Goal: Information Seeking & Learning: Check status

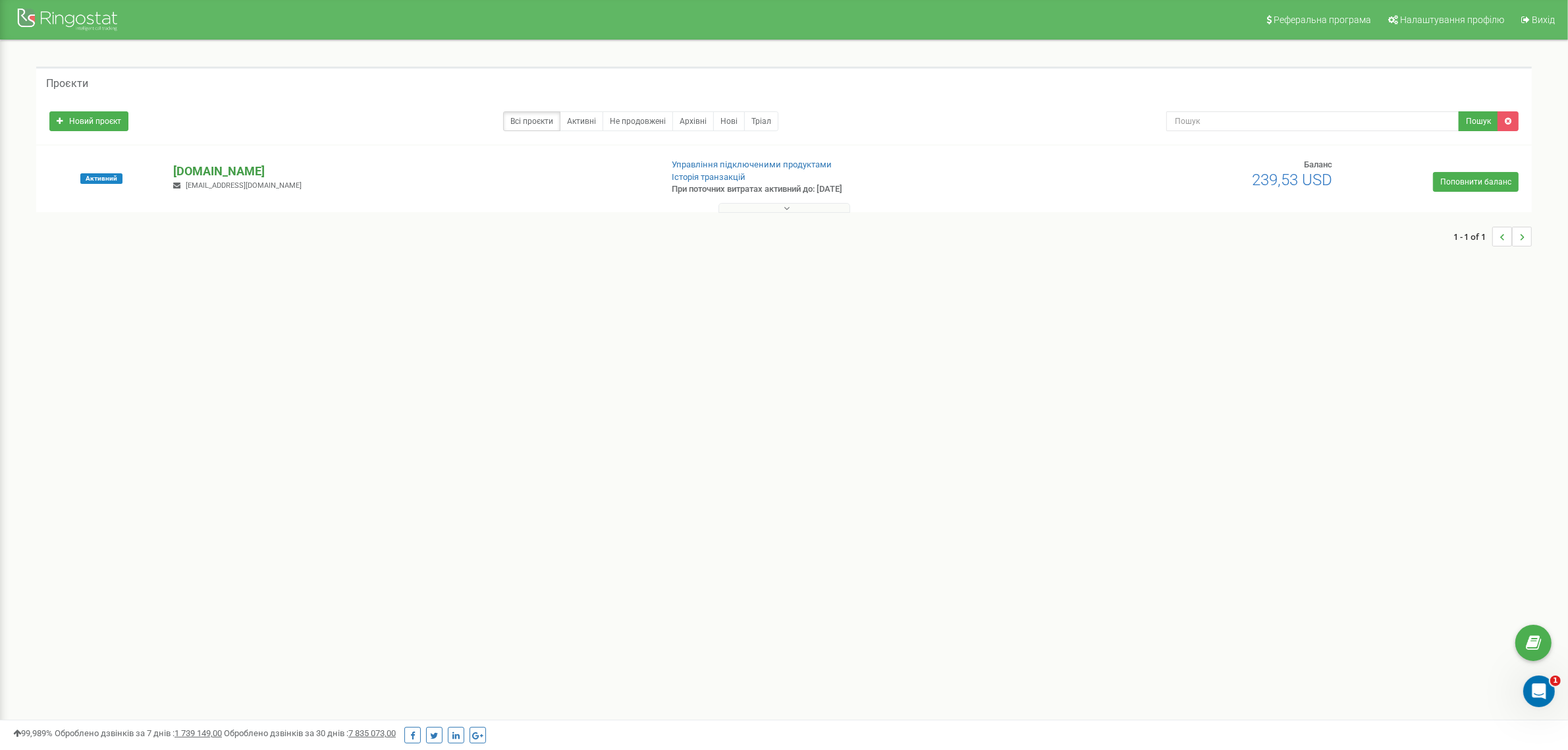
click at [215, 168] on p "[DOMAIN_NAME]" at bounding box center [411, 171] width 477 height 17
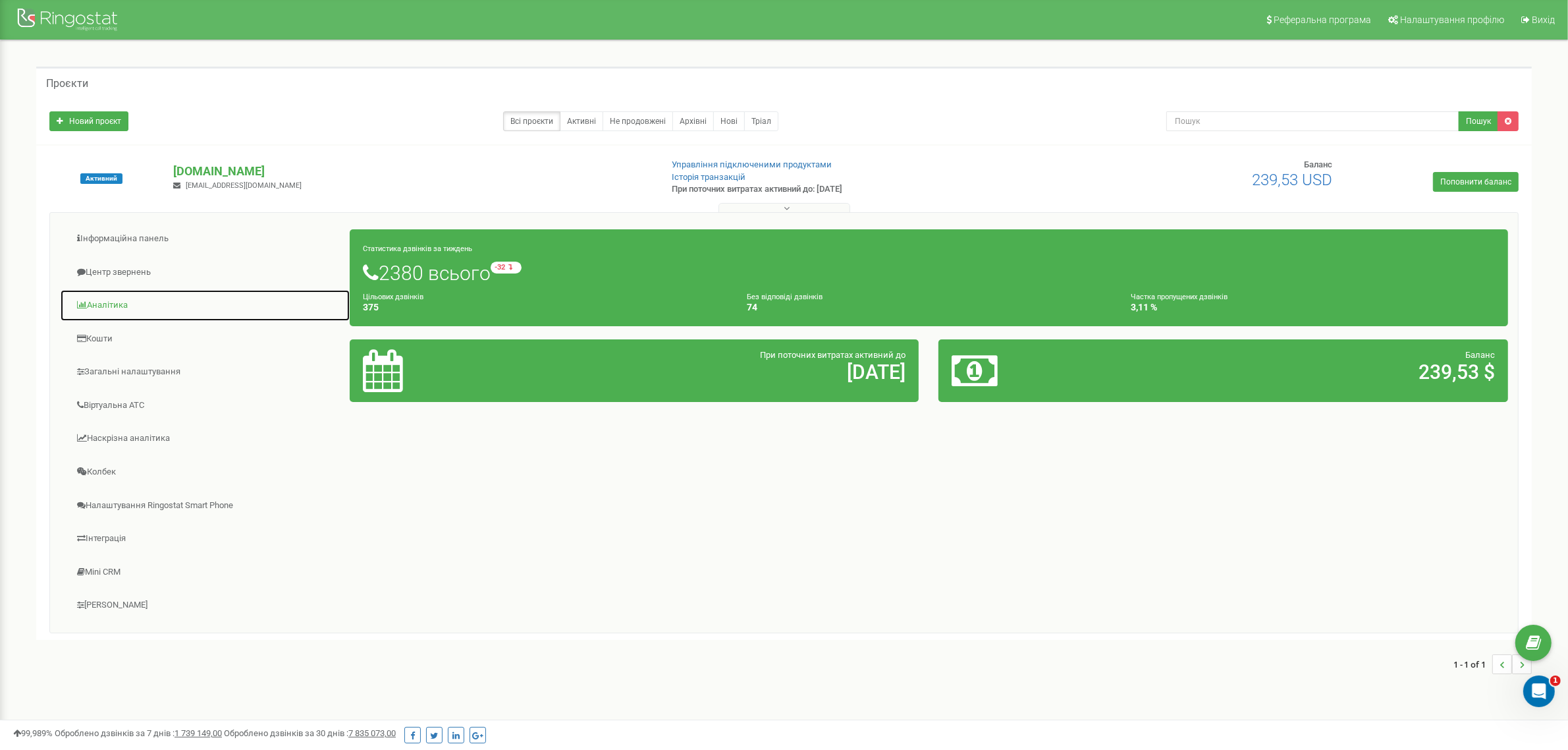
click at [104, 298] on link "Аналiтика" at bounding box center [205, 306] width 291 height 33
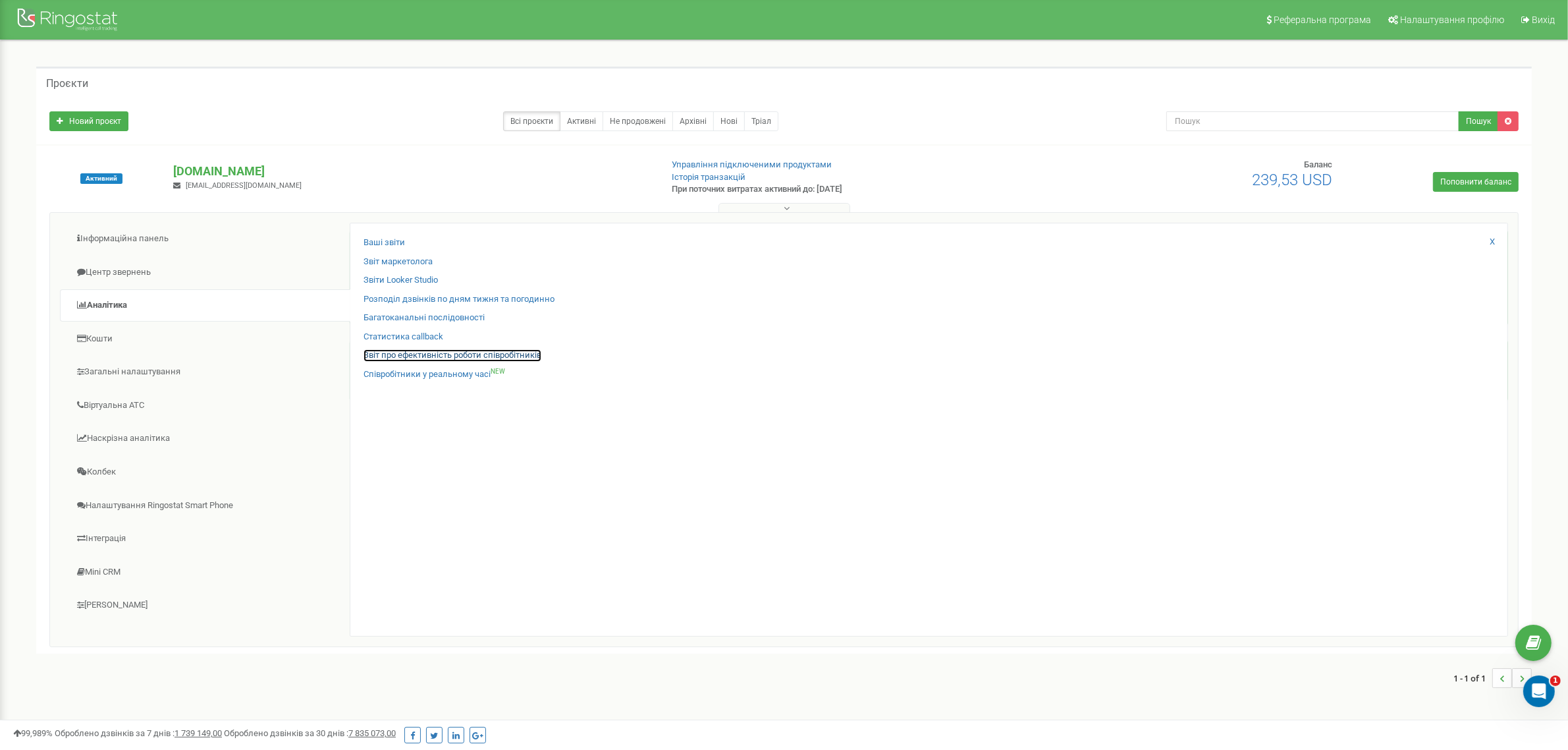
click at [431, 352] on link "Звіт про ефективність роботи співробітників" at bounding box center [452, 355] width 178 height 13
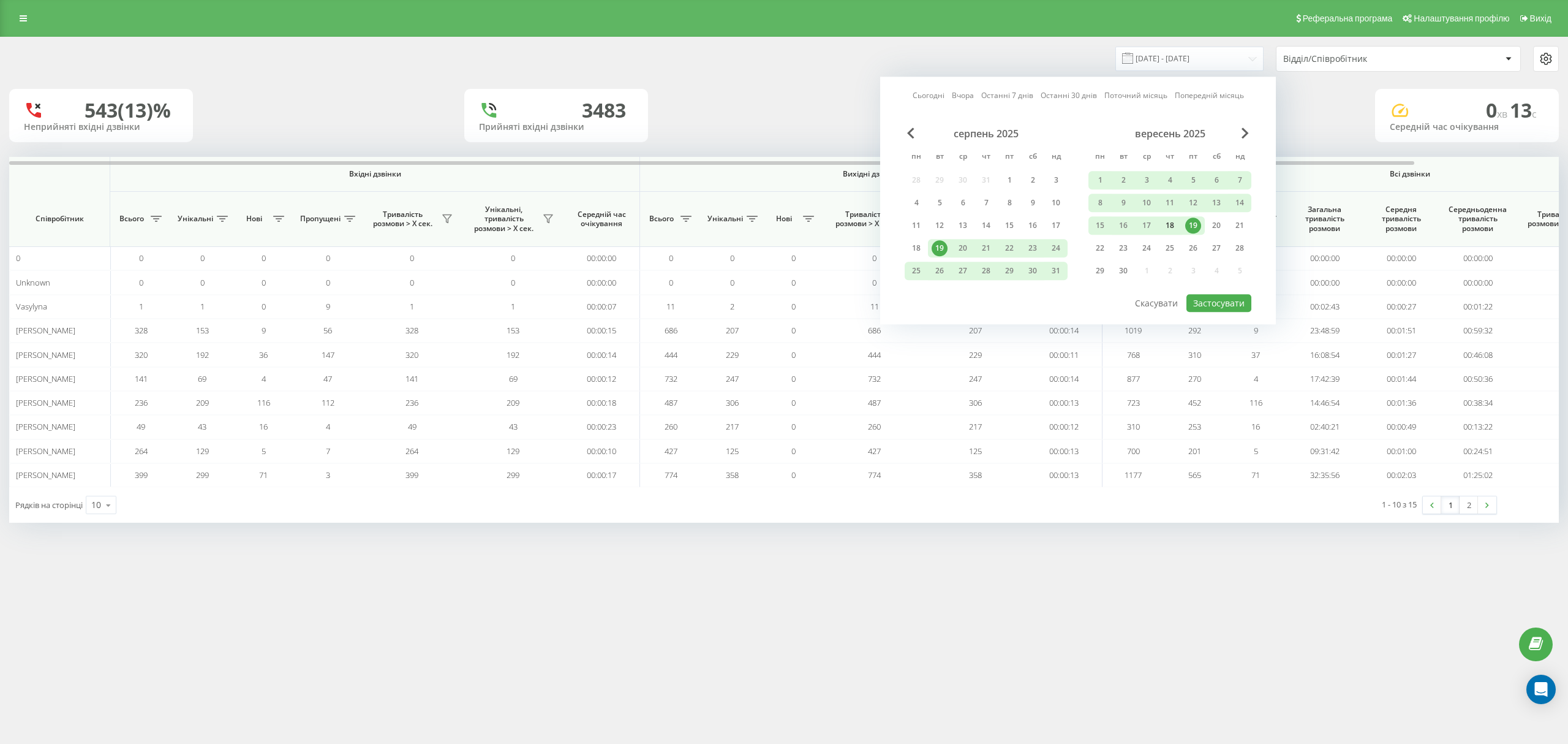
click at [1167, 224] on div "18" at bounding box center [1169, 225] width 16 height 16
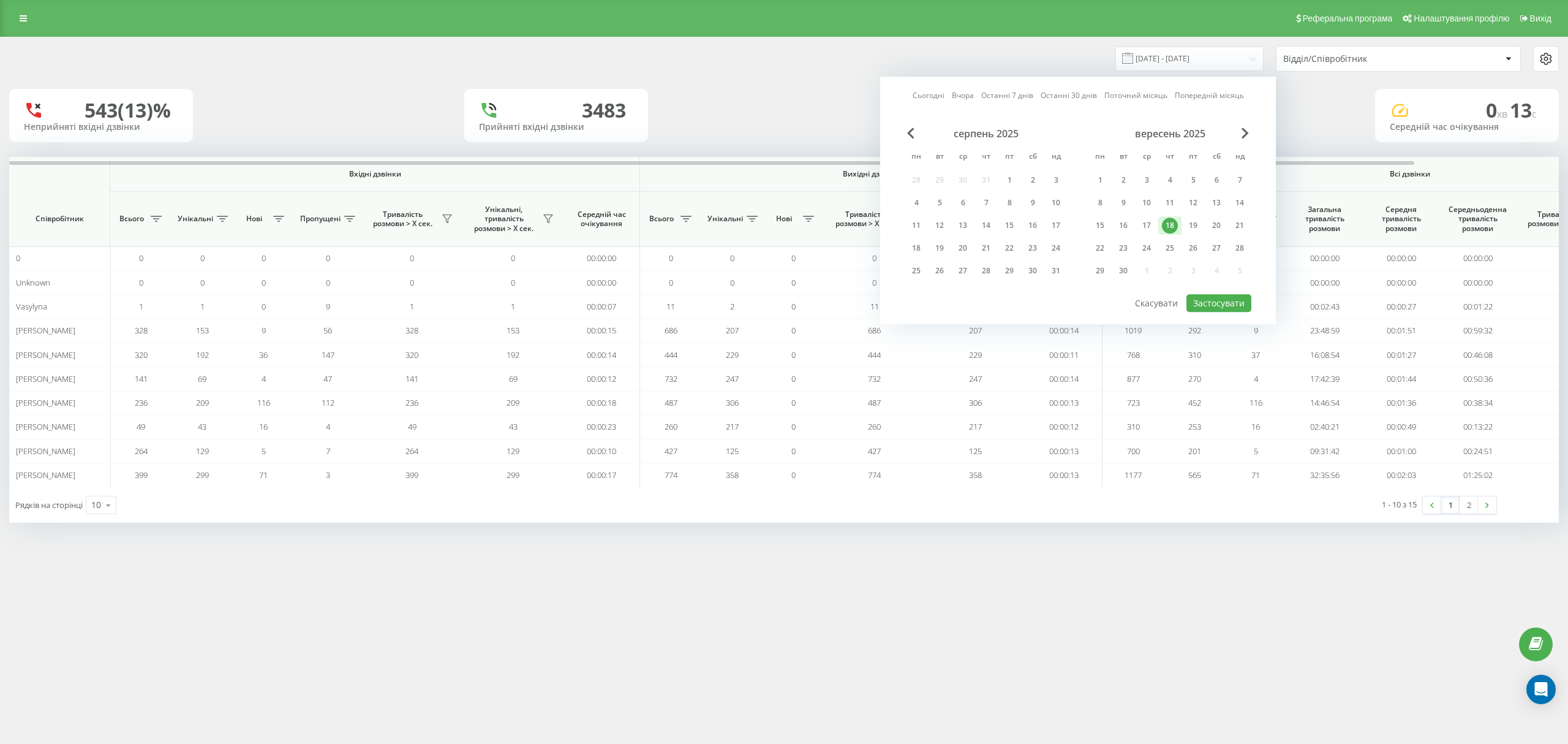
click at [1167, 224] on div "18" at bounding box center [1169, 225] width 16 height 16
click at [1214, 304] on button "Застосувати" at bounding box center [1219, 303] width 65 height 18
type input "18.09.2025 - 18.09.2025"
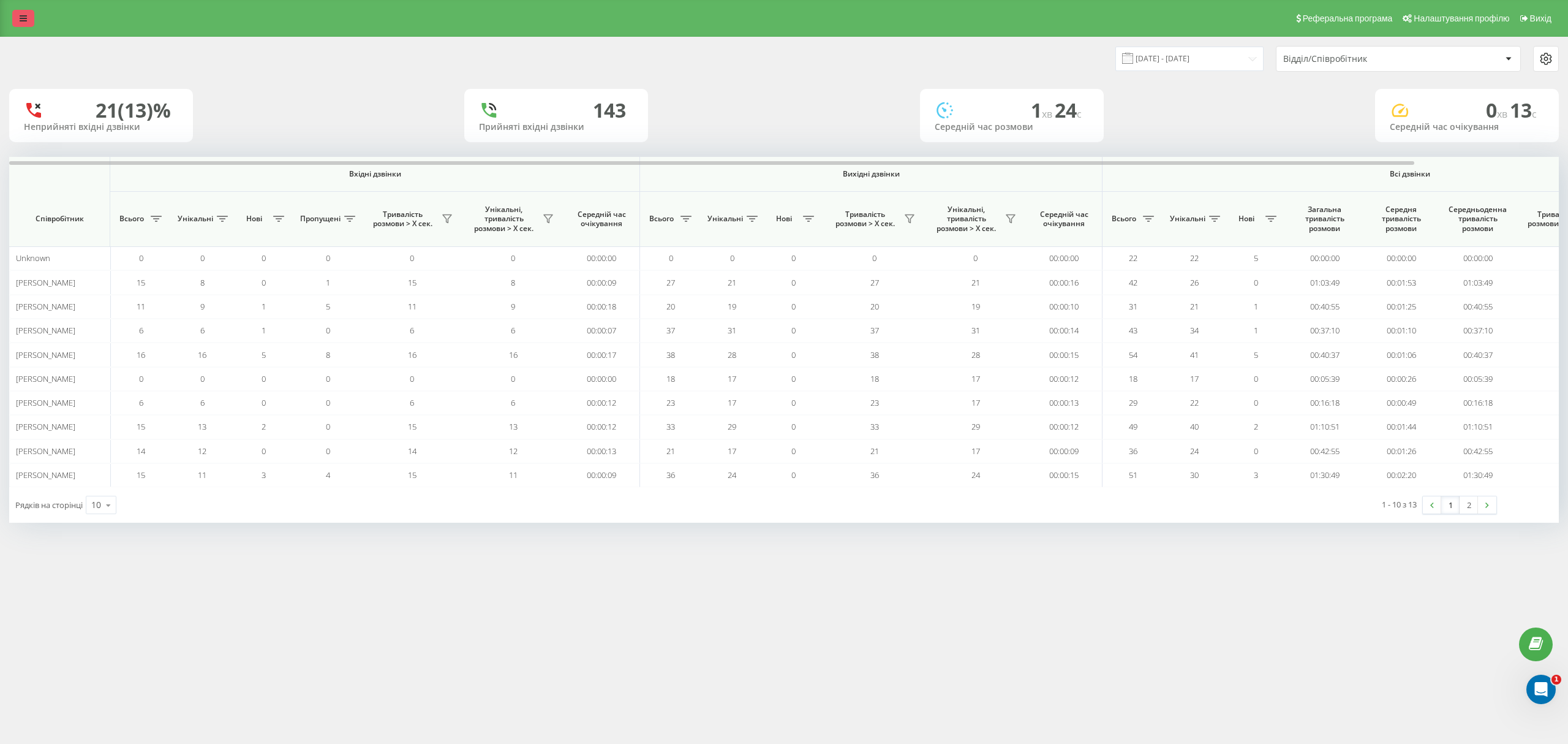
click at [17, 20] on link at bounding box center [23, 18] width 22 height 17
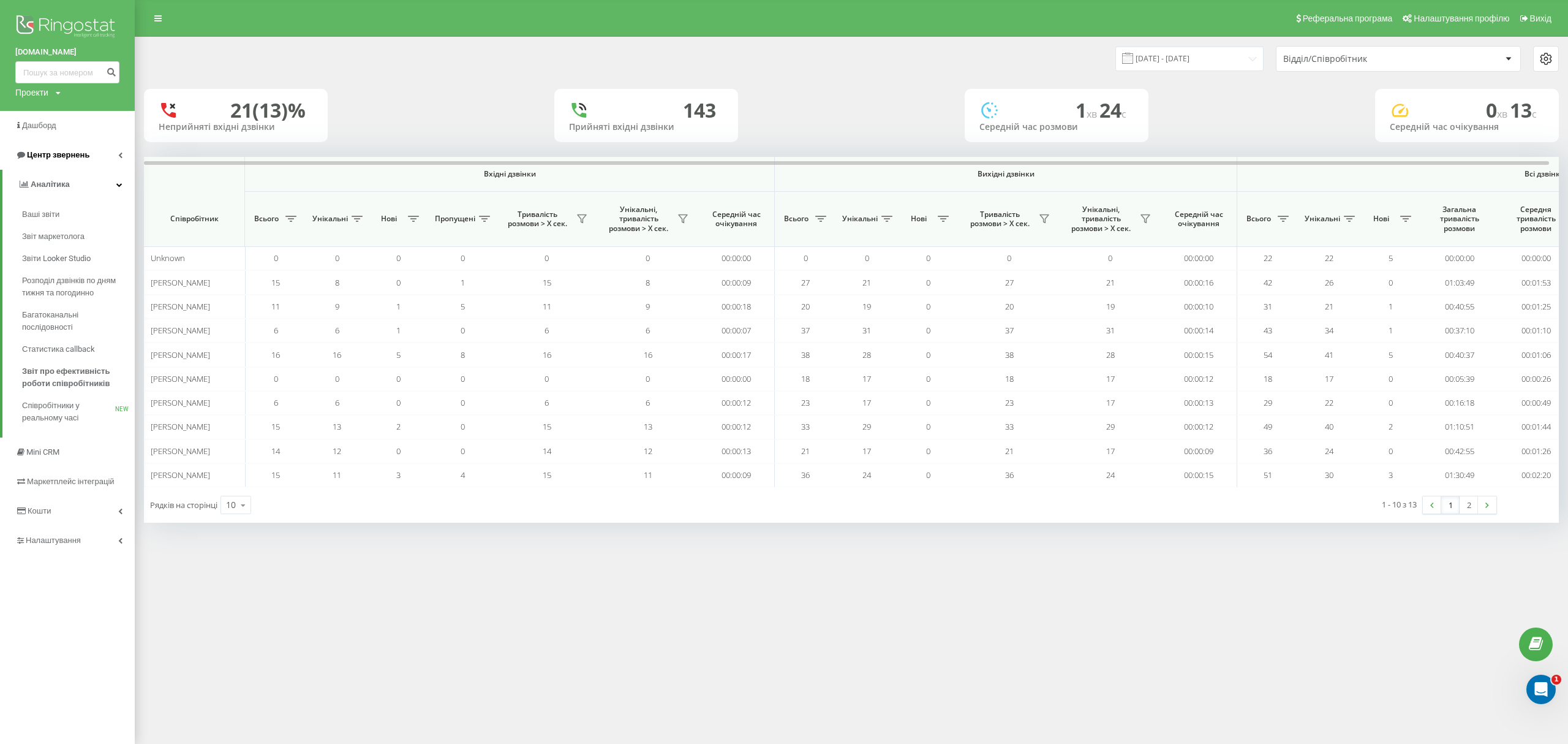
click at [79, 155] on span "Центр звернень" at bounding box center [58, 154] width 63 height 9
click at [82, 184] on span "Журнал дзвінків" at bounding box center [54, 185] width 65 height 12
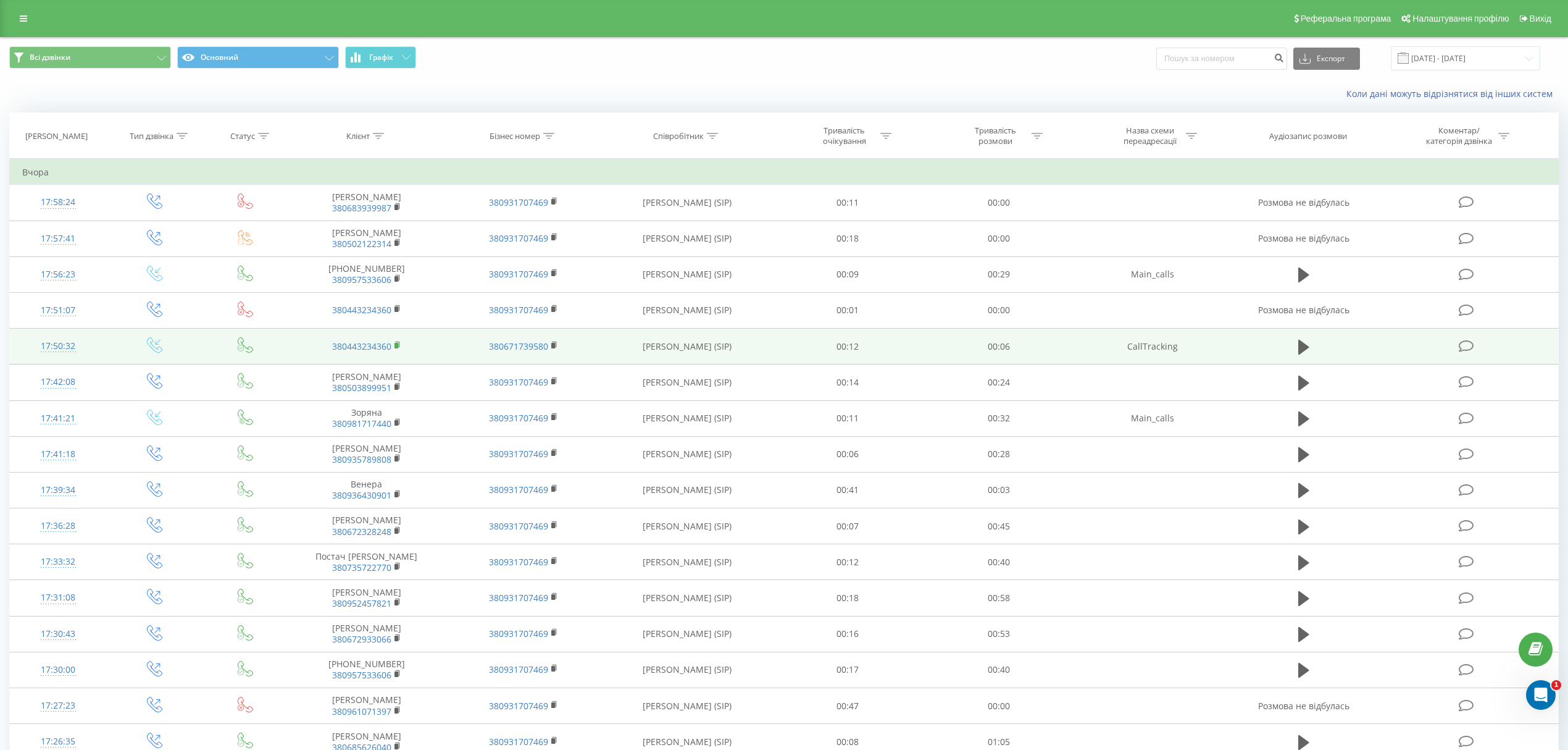
click at [395, 346] on rect at bounding box center [396, 345] width 3 height 6
click at [393, 345] on td "380443234360" at bounding box center [366, 347] width 158 height 36
click at [395, 346] on rect at bounding box center [396, 345] width 3 height 6
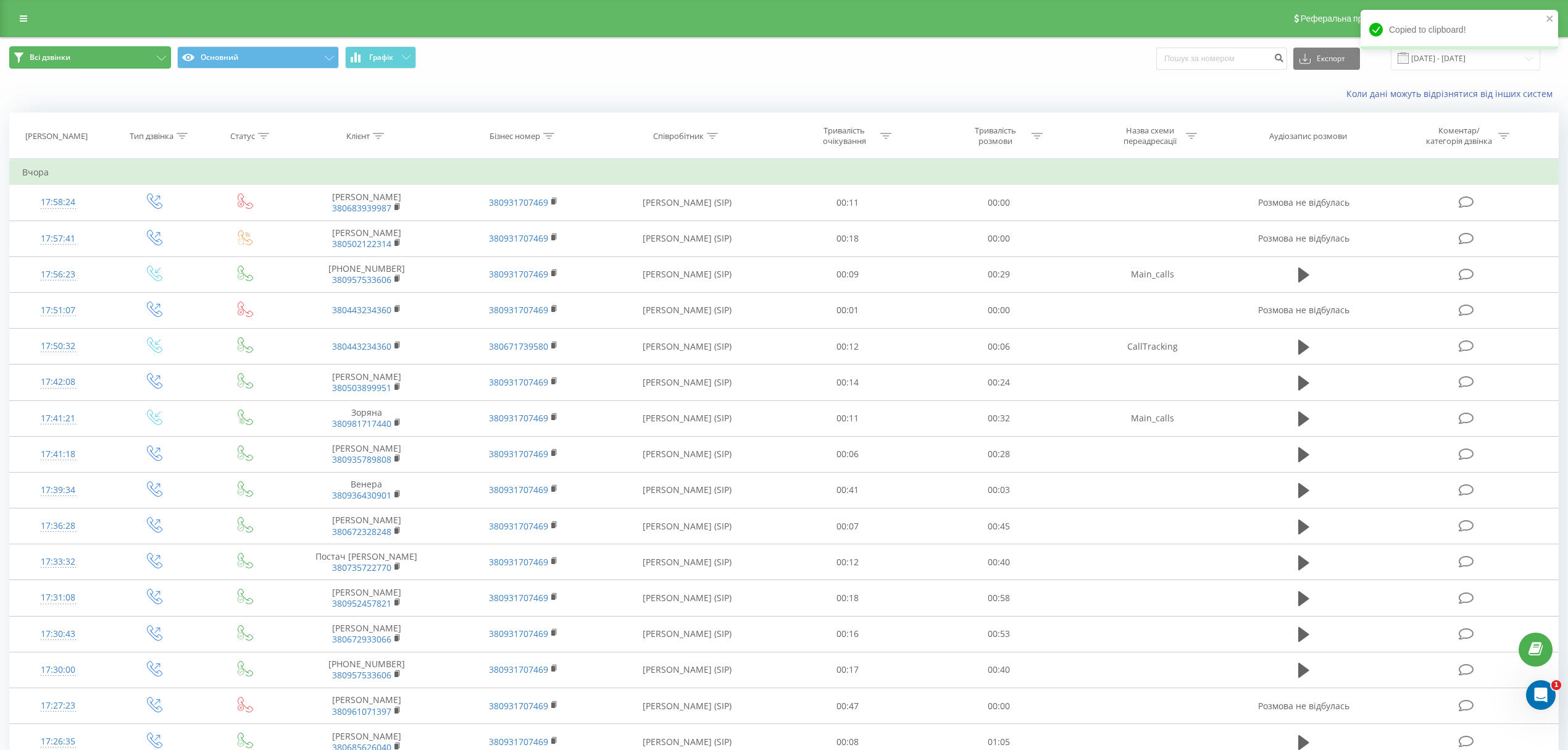
click at [113, 54] on button "Всі дзвінки" at bounding box center [90, 58] width 162 height 22
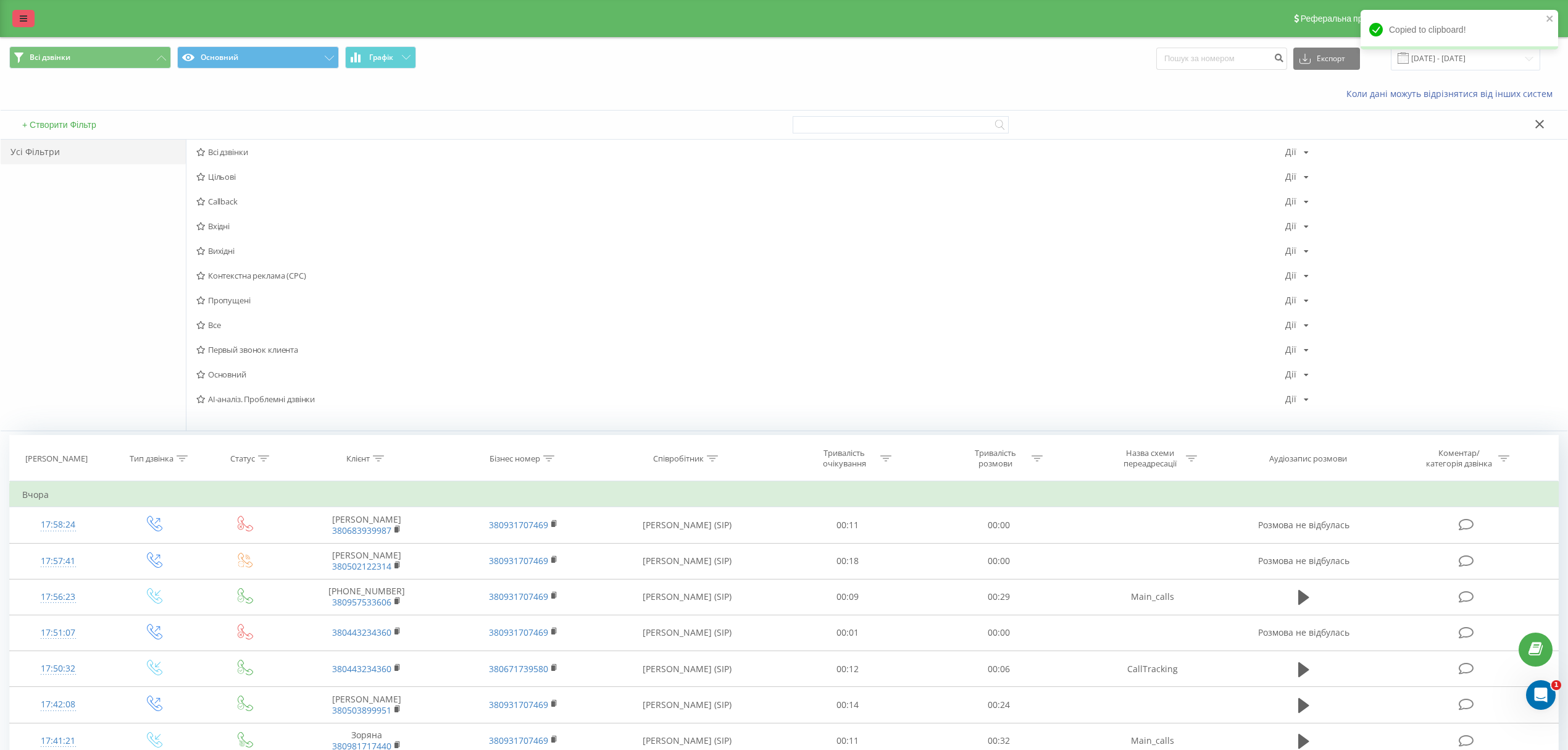
click at [30, 15] on link at bounding box center [24, 18] width 22 height 17
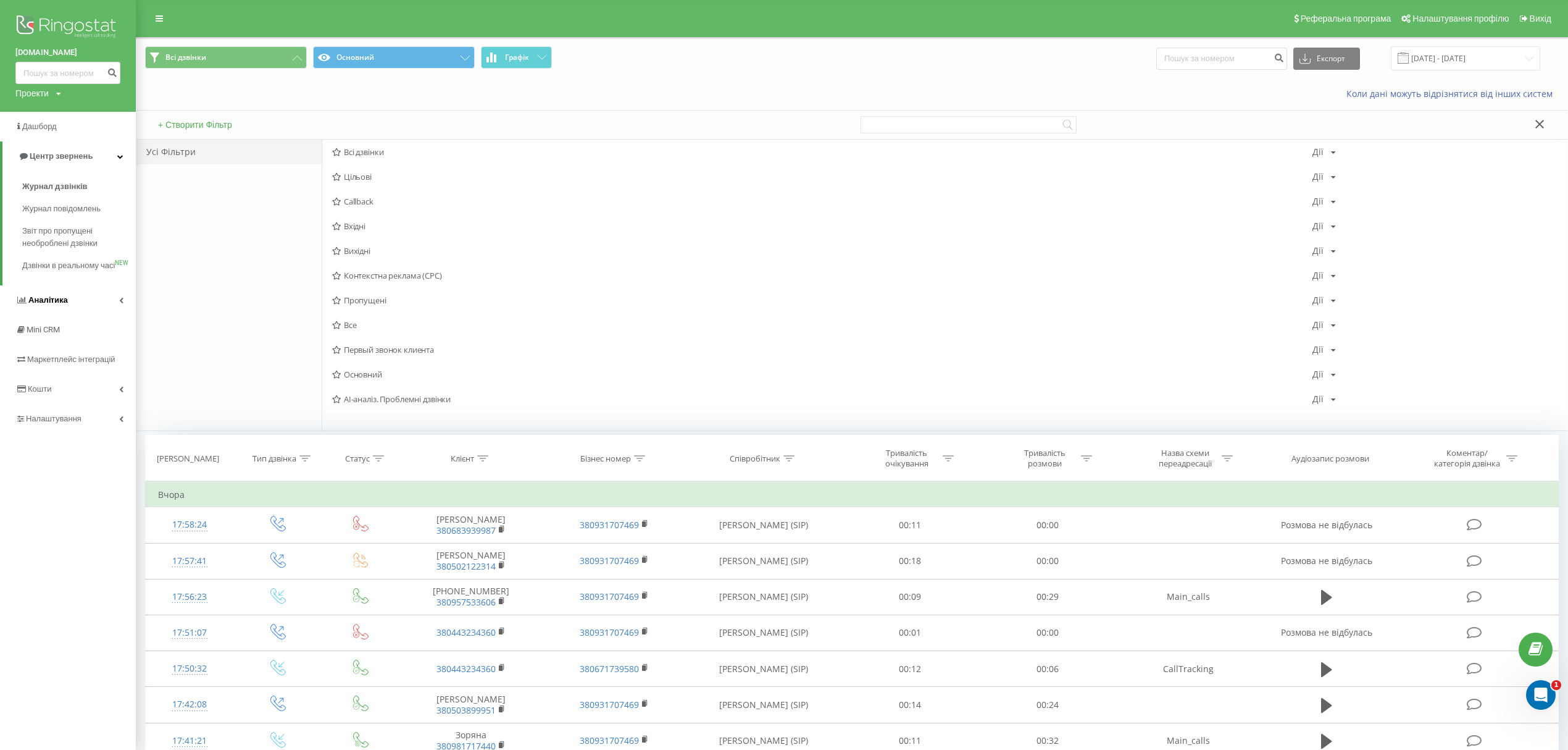
click at [119, 315] on link "Аналiтика" at bounding box center [67, 300] width 135 height 30
click at [97, 384] on span "Звіт про ефективність роботи співробітників" at bounding box center [76, 381] width 108 height 25
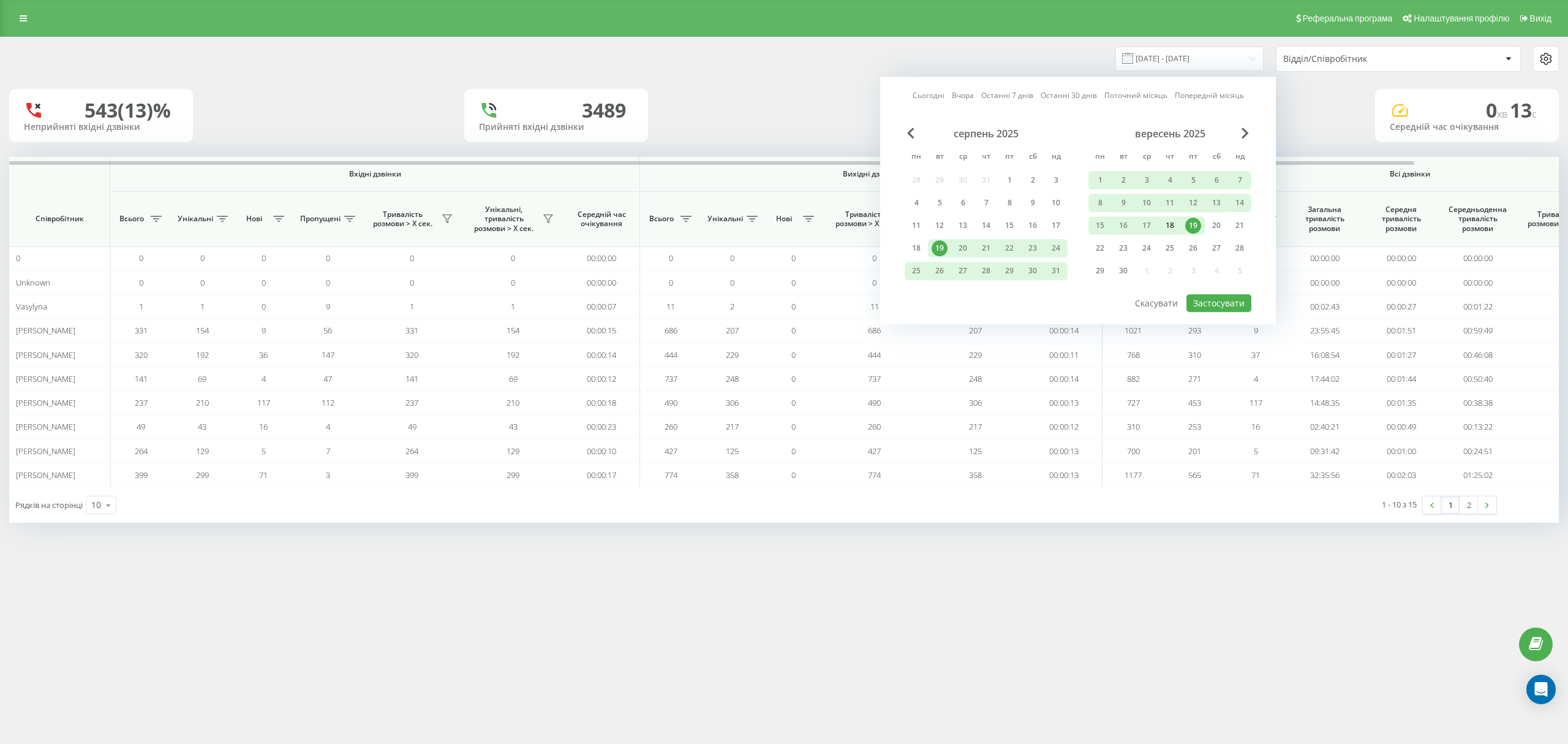
click at [1176, 223] on div "18" at bounding box center [1169, 225] width 16 height 16
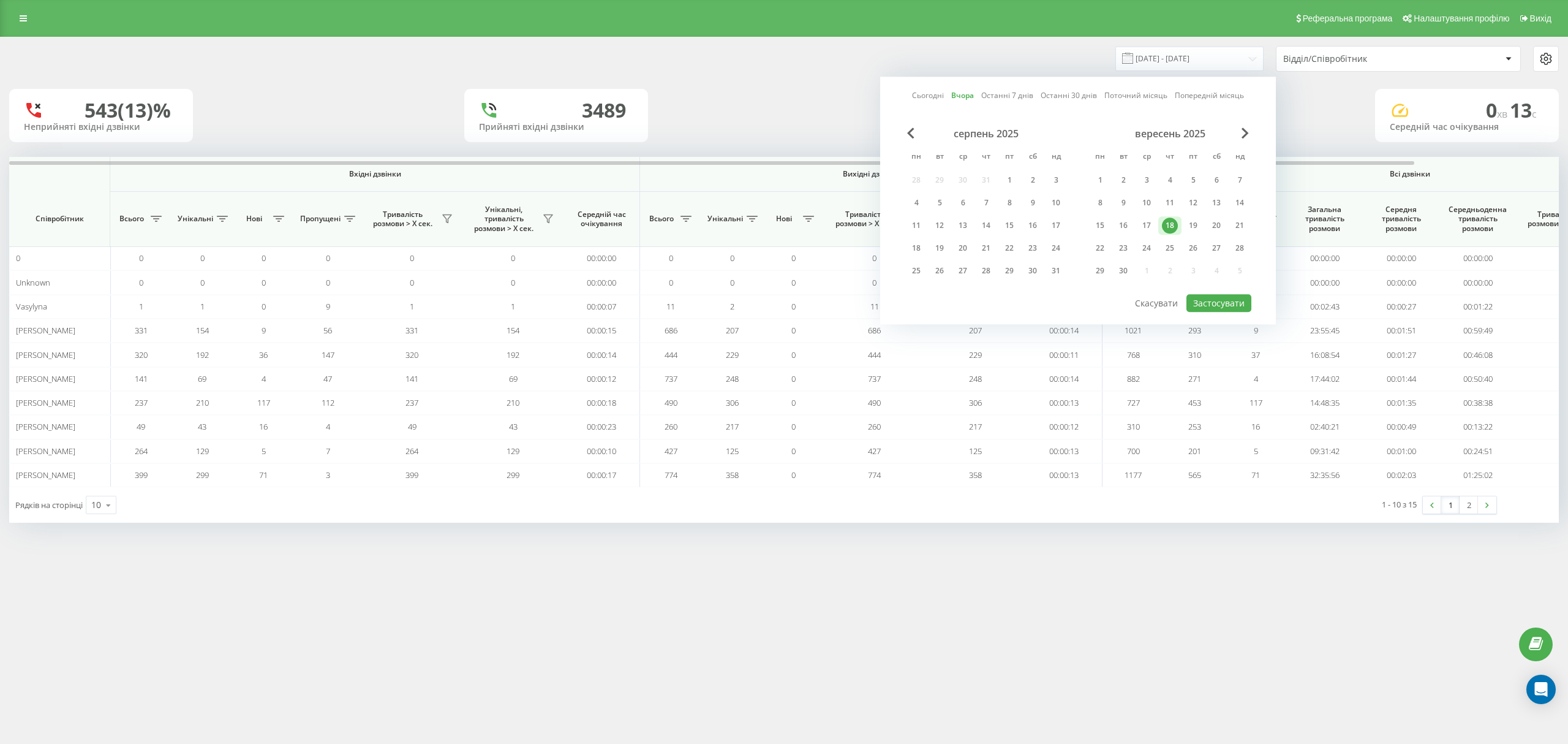
click at [1243, 321] on div "Сьогодні Вчора Останні 7 днів Останні 30 днів Поточний місяць Попередній місяць…" at bounding box center [1078, 200] width 396 height 248
click at [1238, 303] on button "Застосувати" at bounding box center [1219, 303] width 65 height 18
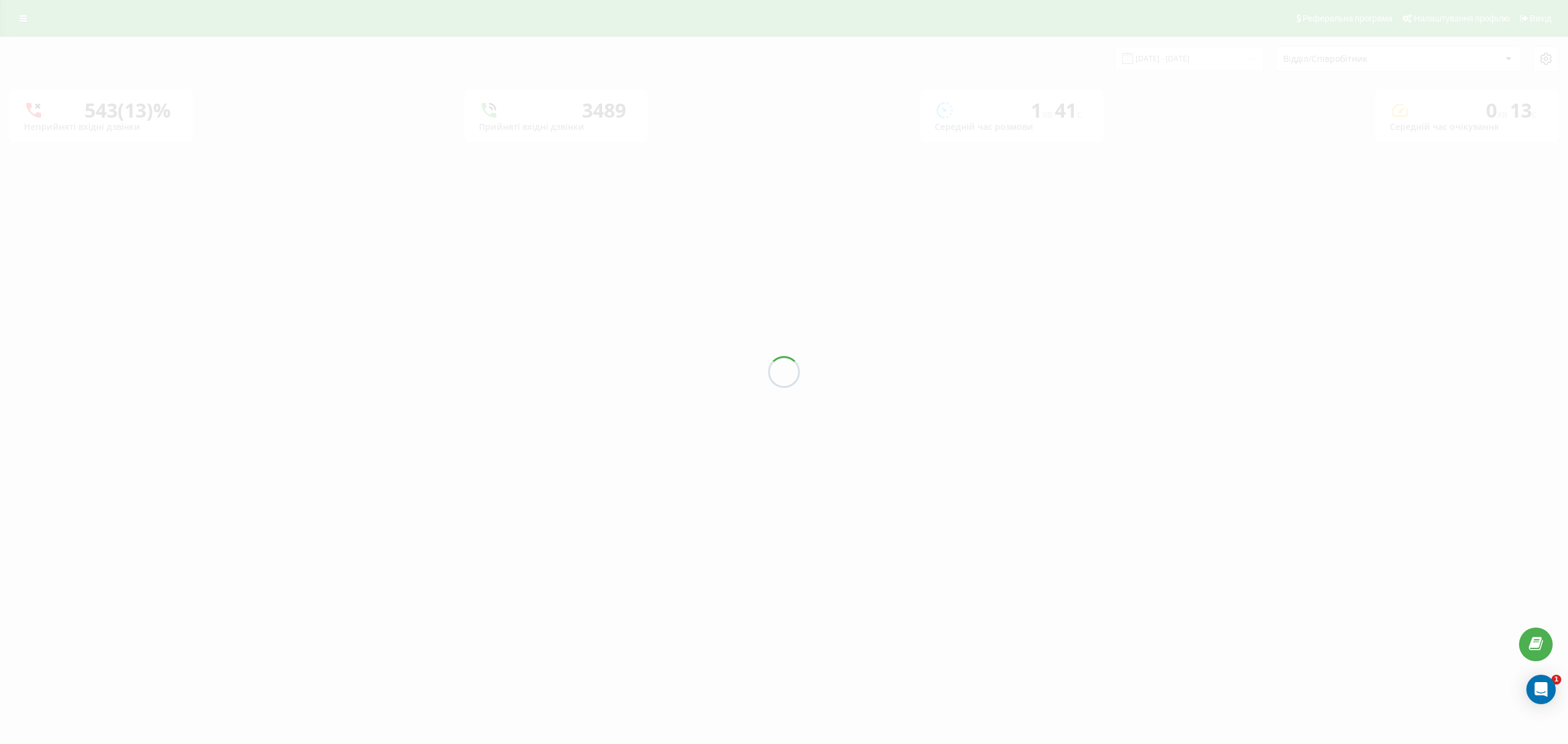
type input "18.09.2025 - 18.09.2025"
